Goal: Transaction & Acquisition: Book appointment/travel/reservation

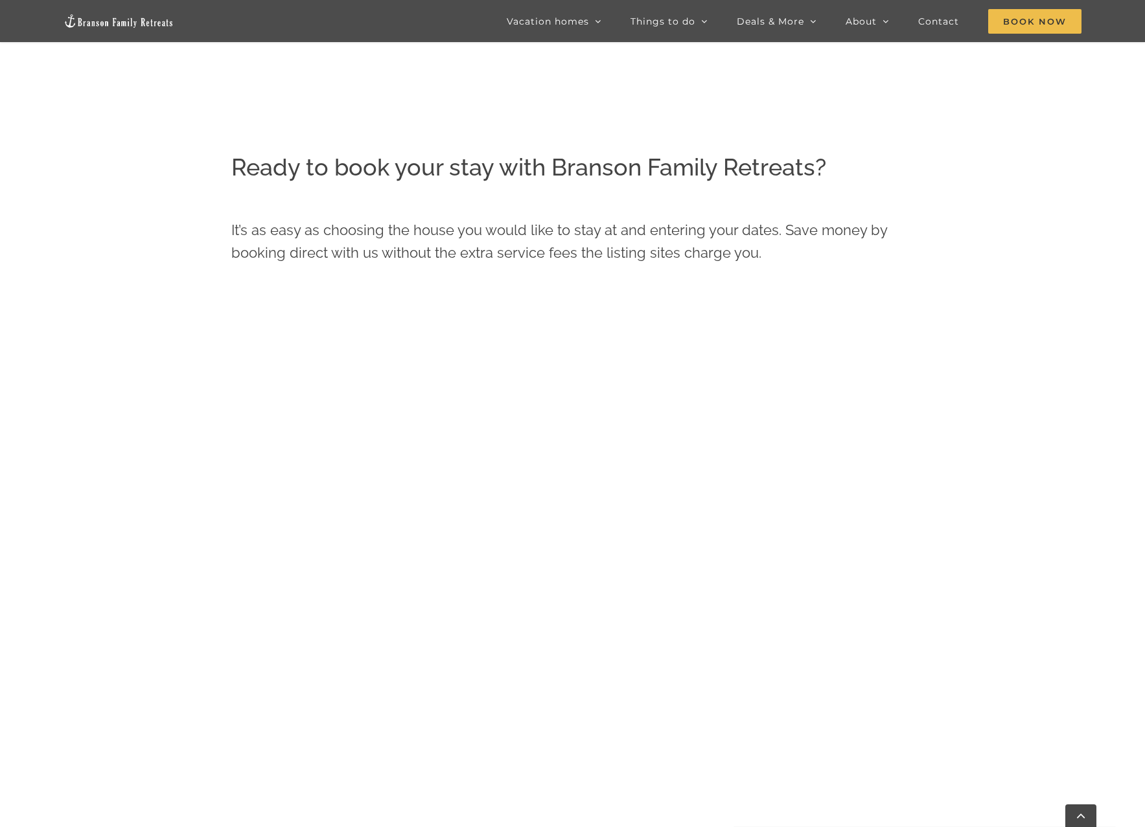
scroll to position [957, 0]
